Goal: Task Accomplishment & Management: Use online tool/utility

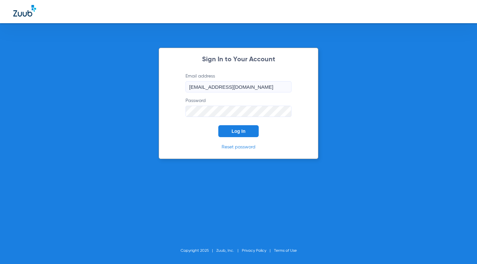
click at [236, 131] on span "Log In" at bounding box center [239, 131] width 14 height 5
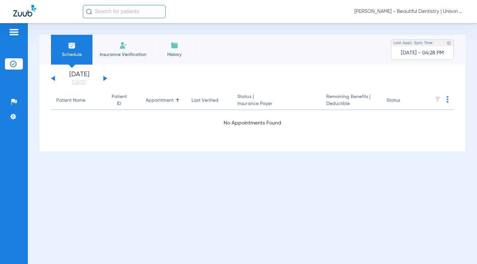
click at [104, 79] on button at bounding box center [105, 78] width 4 height 5
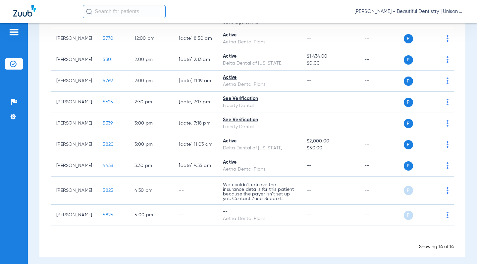
scroll to position [246, 0]
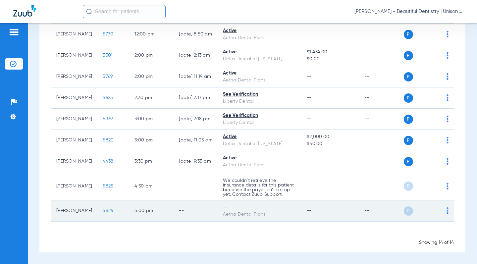
click at [444, 211] on td "P S" at bounding box center [429, 211] width 50 height 21
click at [447, 211] on img at bounding box center [448, 211] width 2 height 7
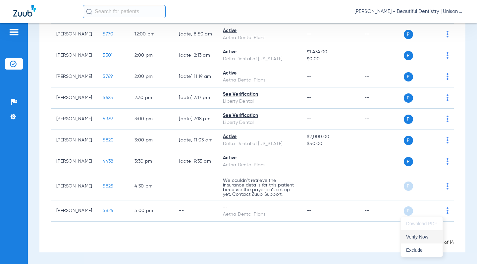
click at [424, 236] on span "Verify Now" at bounding box center [421, 237] width 31 height 5
